Goal: Task Accomplishment & Management: Use online tool/utility

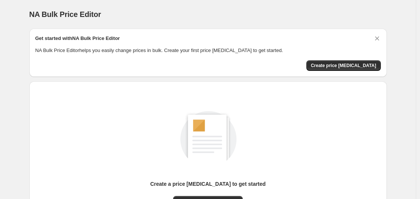
scroll to position [83, 0]
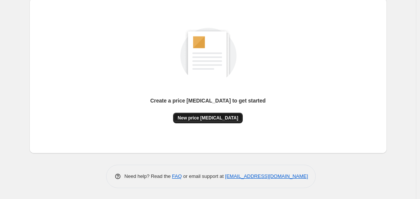
click at [223, 114] on button "New price [MEDICAL_DATA]" at bounding box center [208, 118] width 70 height 11
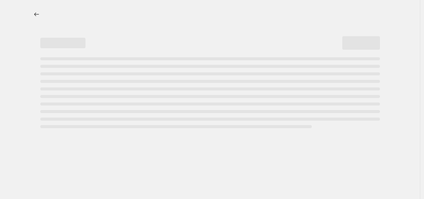
select select "percentage"
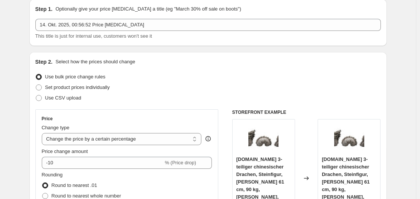
scroll to position [38, 0]
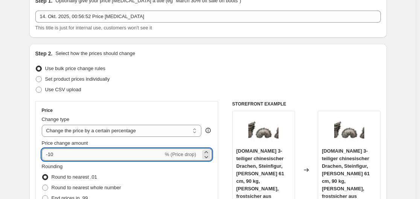
click at [127, 156] on input "-10" at bounding box center [103, 154] width 122 height 12
type input "-1"
type input "-35"
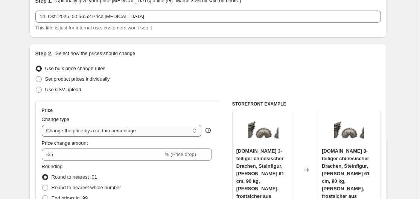
drag, startPoint x: 18, startPoint y: 106, endPoint x: 140, endPoint y: 125, distance: 123.6
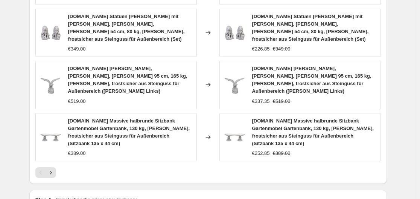
scroll to position [612, 0]
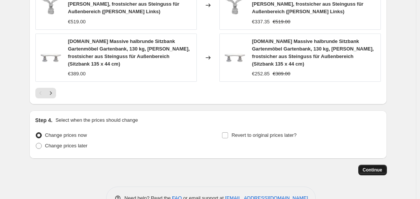
click at [387, 165] on button "Continue" at bounding box center [373, 170] width 29 height 11
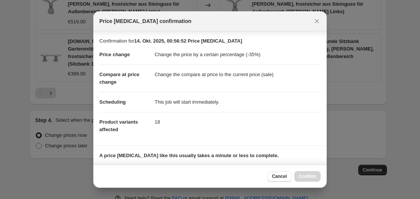
scroll to position [118, 0]
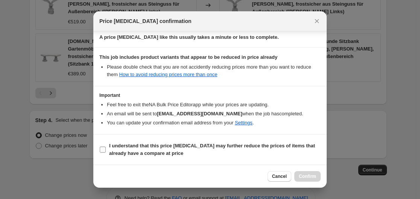
click at [108, 150] on label "I understand that this price [MEDICAL_DATA] may further reduce the prices of it…" at bounding box center [209, 149] width 221 height 18
click at [106, 150] on input "I understand that this price [MEDICAL_DATA] may further reduce the prices of it…" at bounding box center [103, 150] width 6 height 6
checkbox input "true"
click at [308, 174] on span "Confirm" at bounding box center [307, 176] width 17 height 6
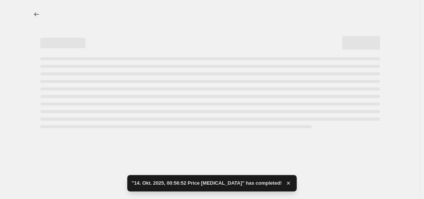
select select "percentage"
